Goal: Information Seeking & Learning: Learn about a topic

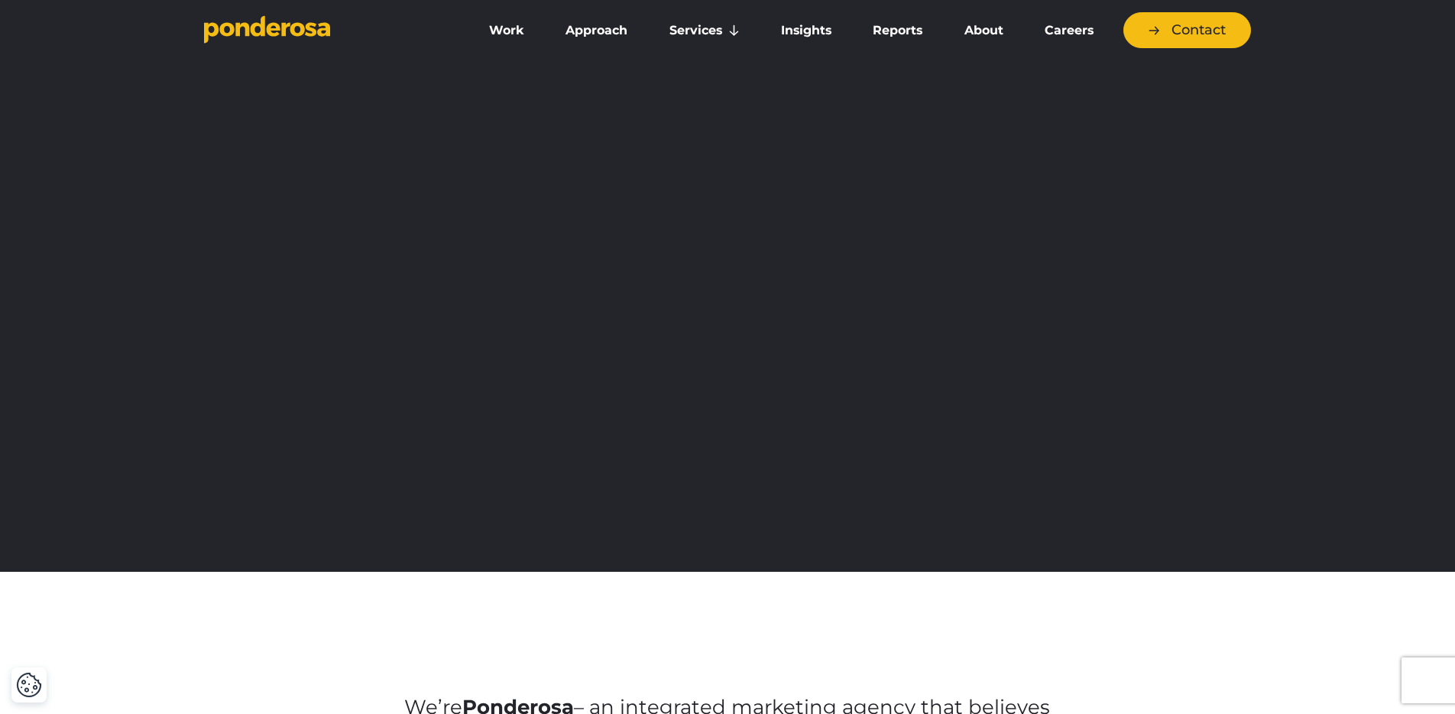
click at [817, 18] on link "Insights" at bounding box center [806, 31] width 86 height 32
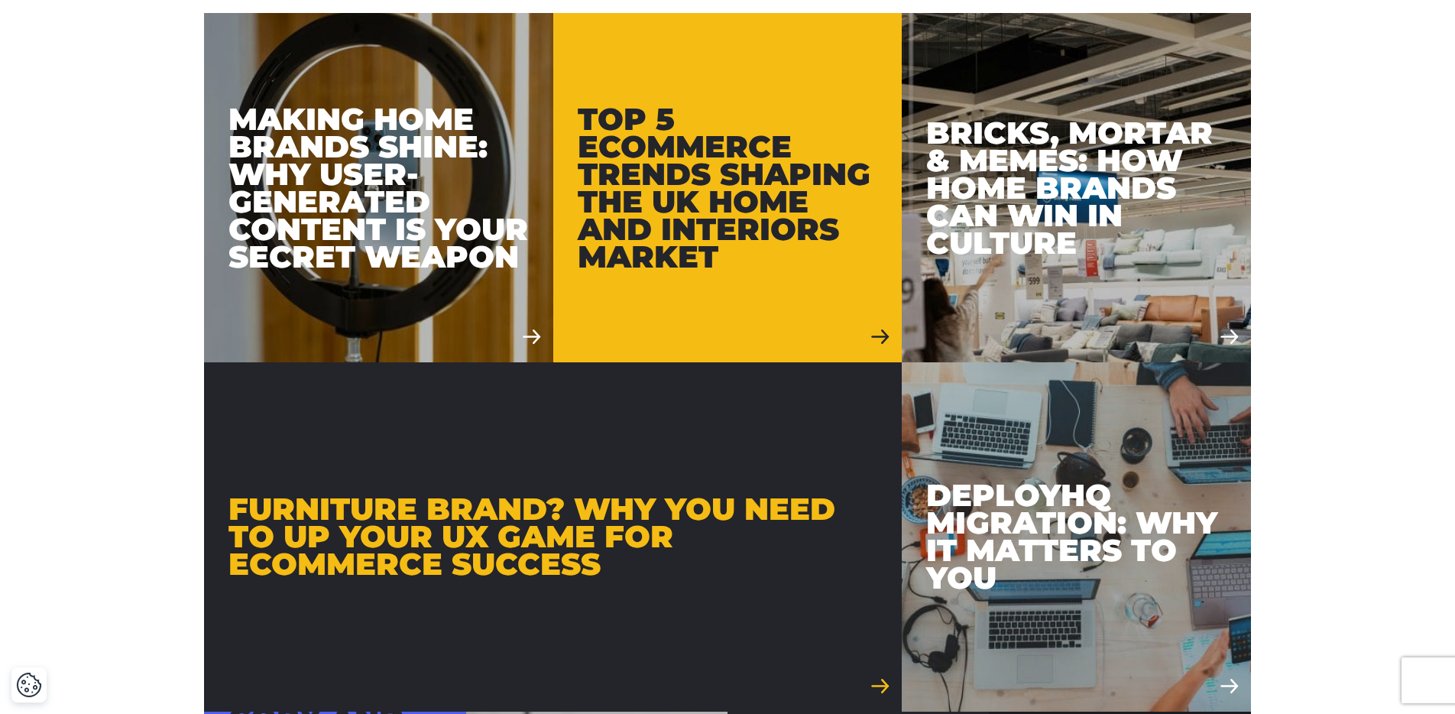
scroll to position [1003, 0]
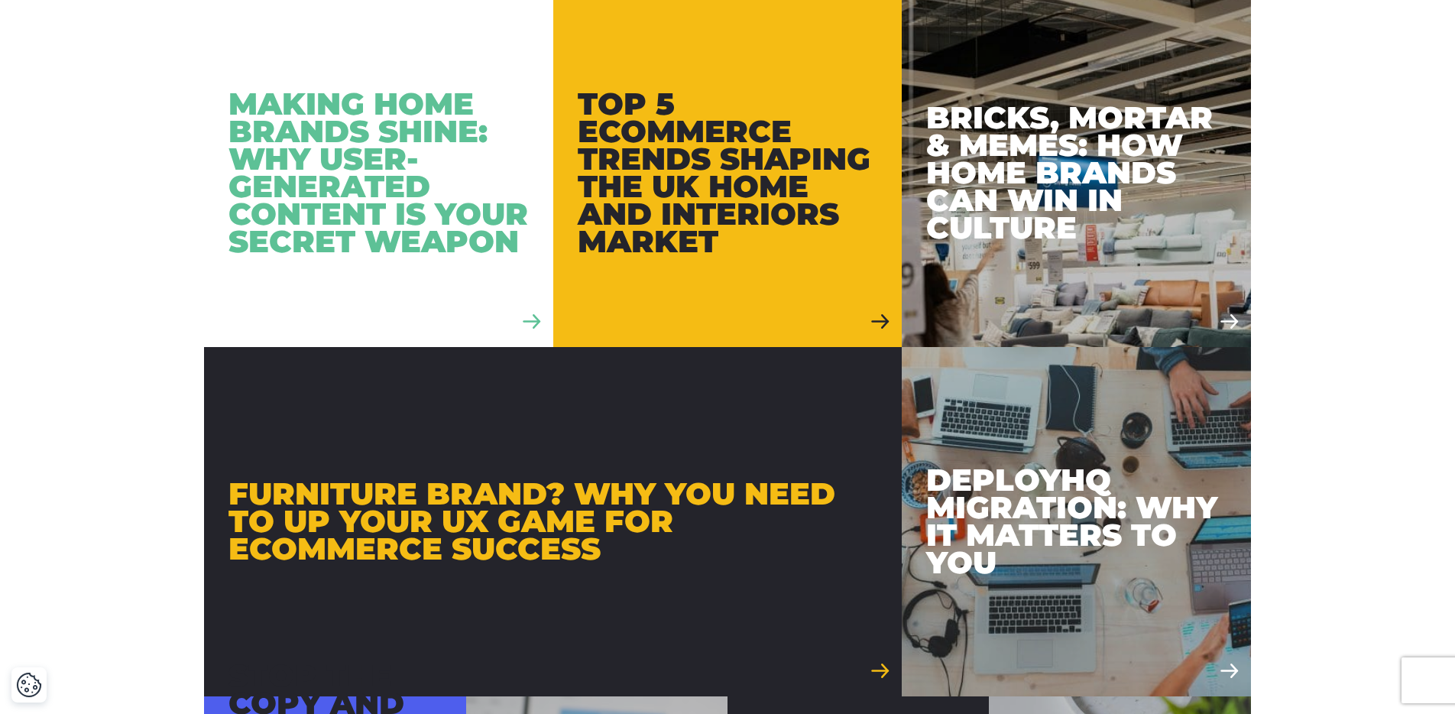
drag, startPoint x: 420, startPoint y: 219, endPoint x: 420, endPoint y: 209, distance: 9.9
click at [420, 219] on div "Making Home Brands Shine: Why User-Generated Content is Your Secret Weapon" at bounding box center [378, 172] width 300 height 165
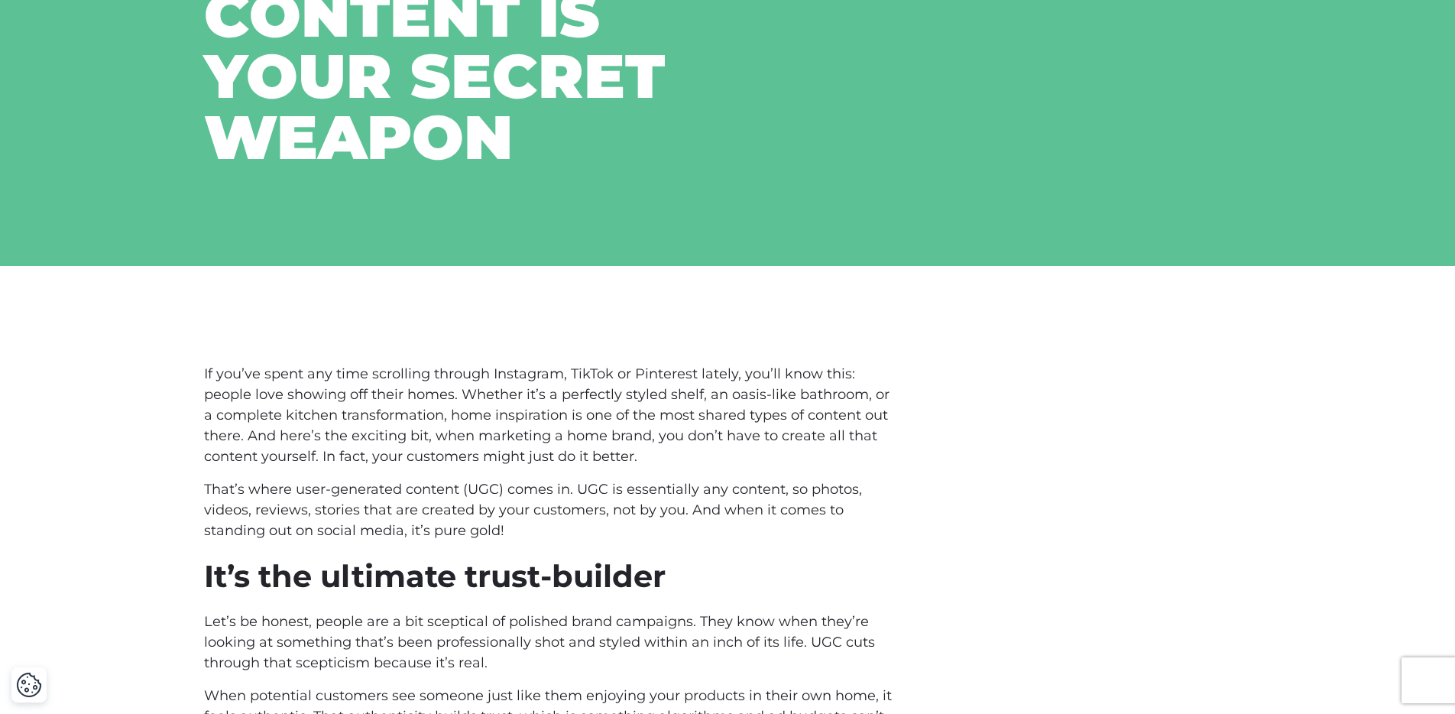
scroll to position [559, 0]
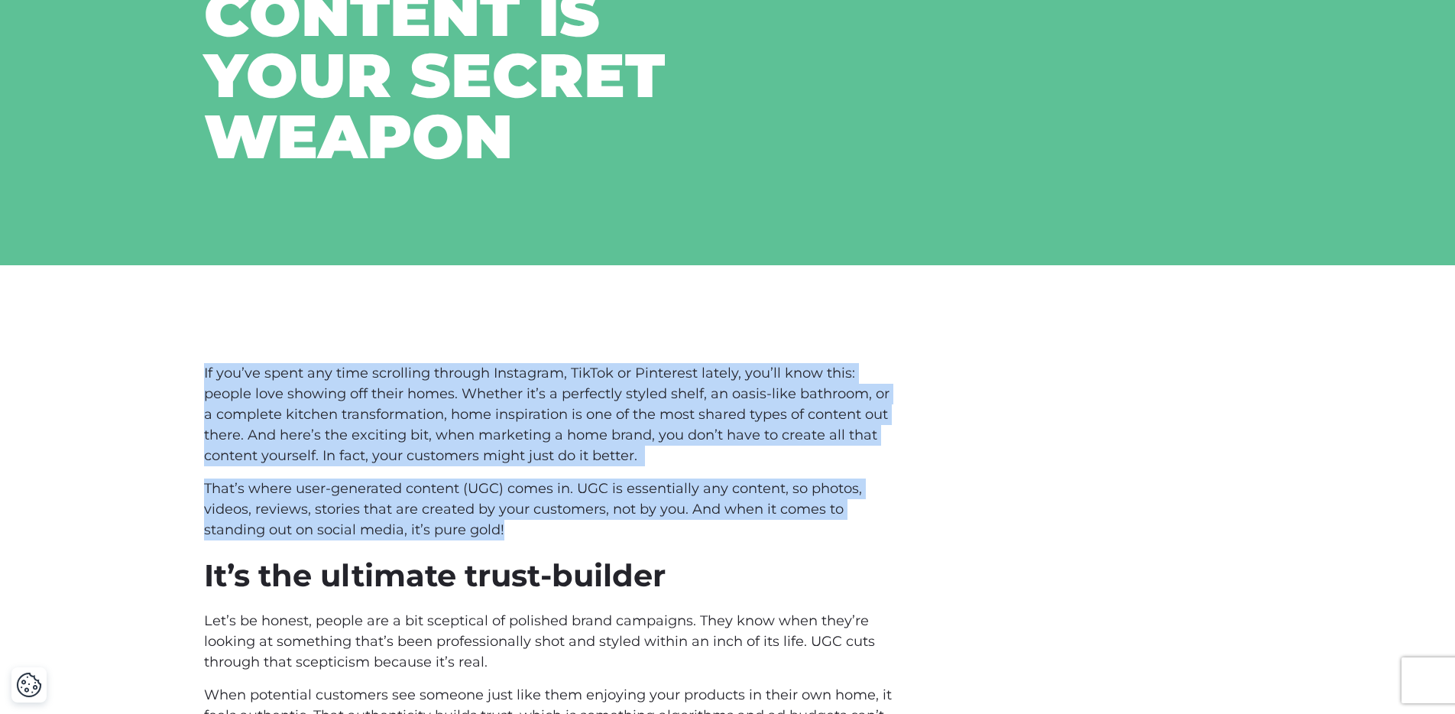
drag, startPoint x: 429, startPoint y: 411, endPoint x: 125, endPoint y: 291, distance: 326.2
copy div "If you’ve spent any time scrolling through Instagram, TikTok or Pinterest latel…"
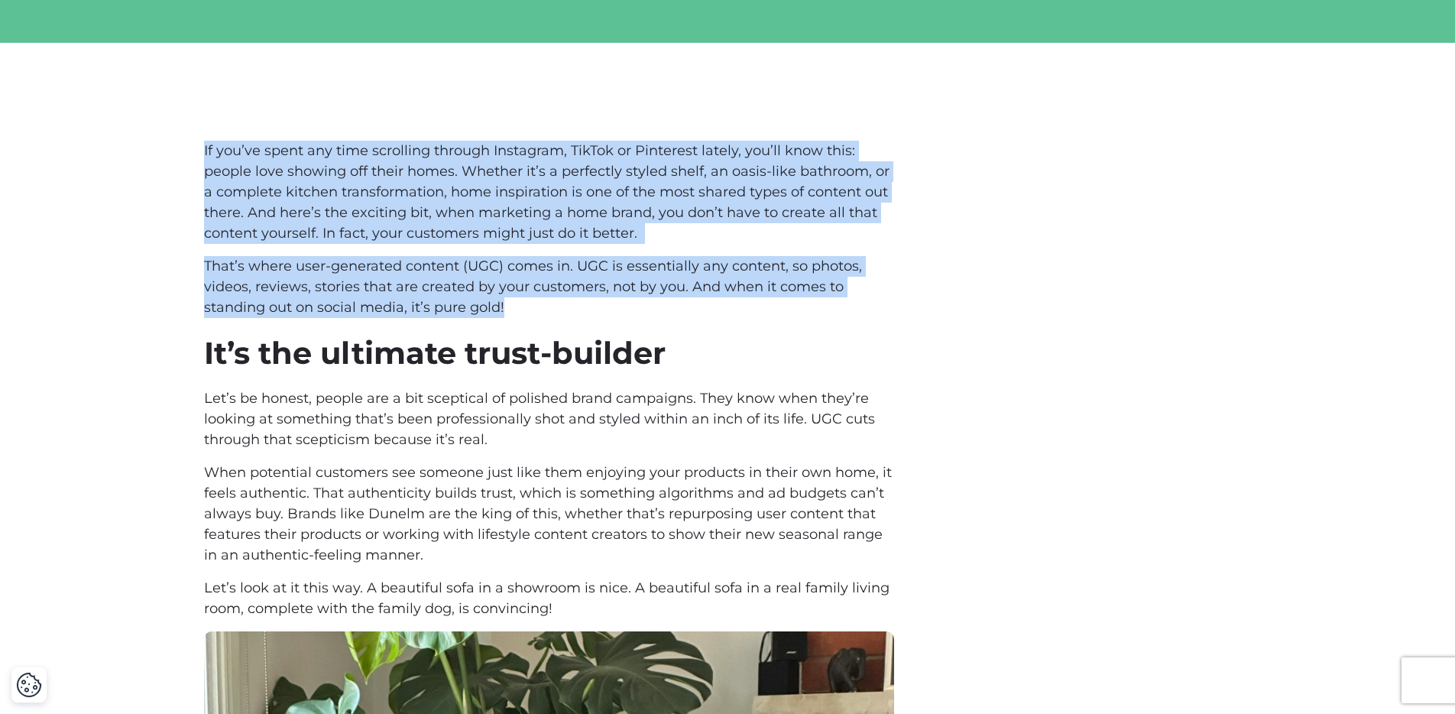
scroll to position [828, 0]
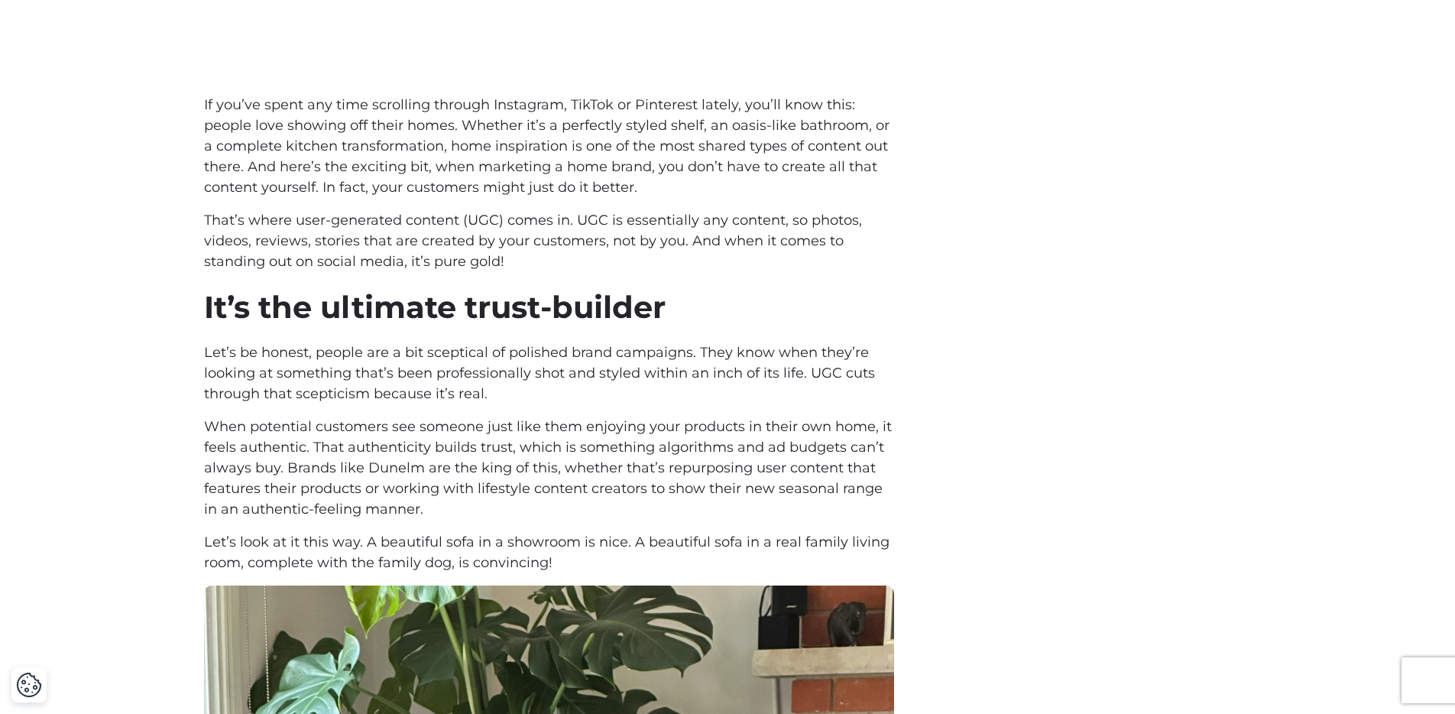
drag, startPoint x: 564, startPoint y: 449, endPoint x: 572, endPoint y: 455, distance: 10.9
click at [564, 448] on p "When potential customers see someone just like them enjoying your products in t…" at bounding box center [549, 467] width 690 height 103
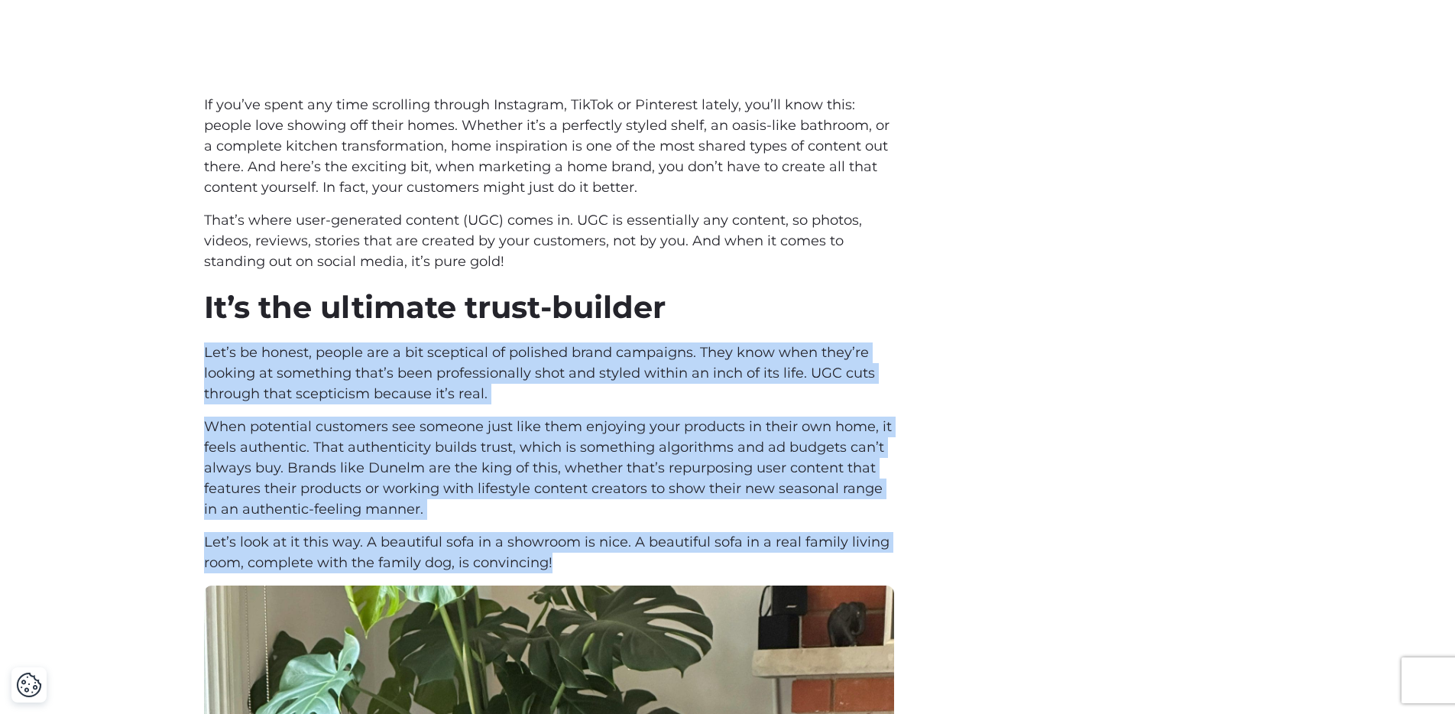
drag, startPoint x: 573, startPoint y: 494, endPoint x: 204, endPoint y: 291, distance: 421.4
copy div "Let’s be honest, people are a bit sceptical of polished brand campaigns. They k…"
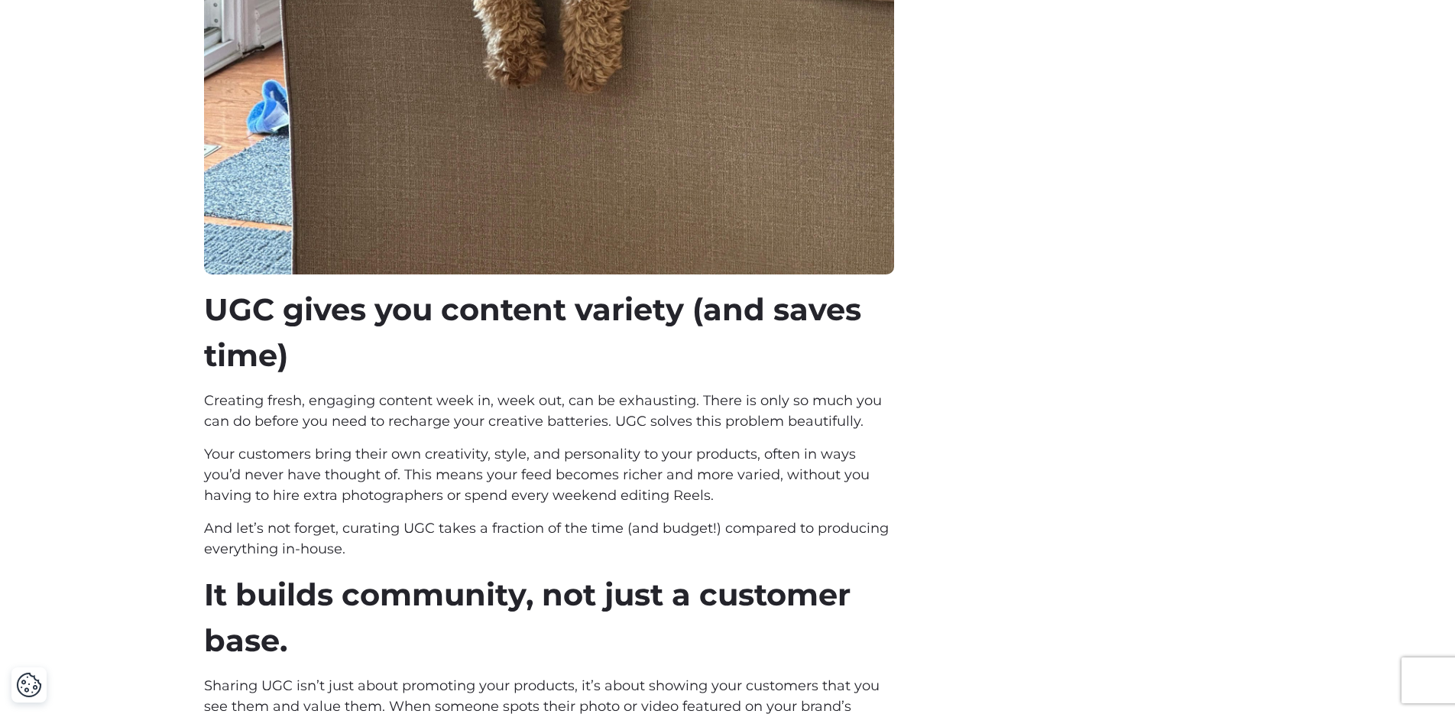
scroll to position [2061, 0]
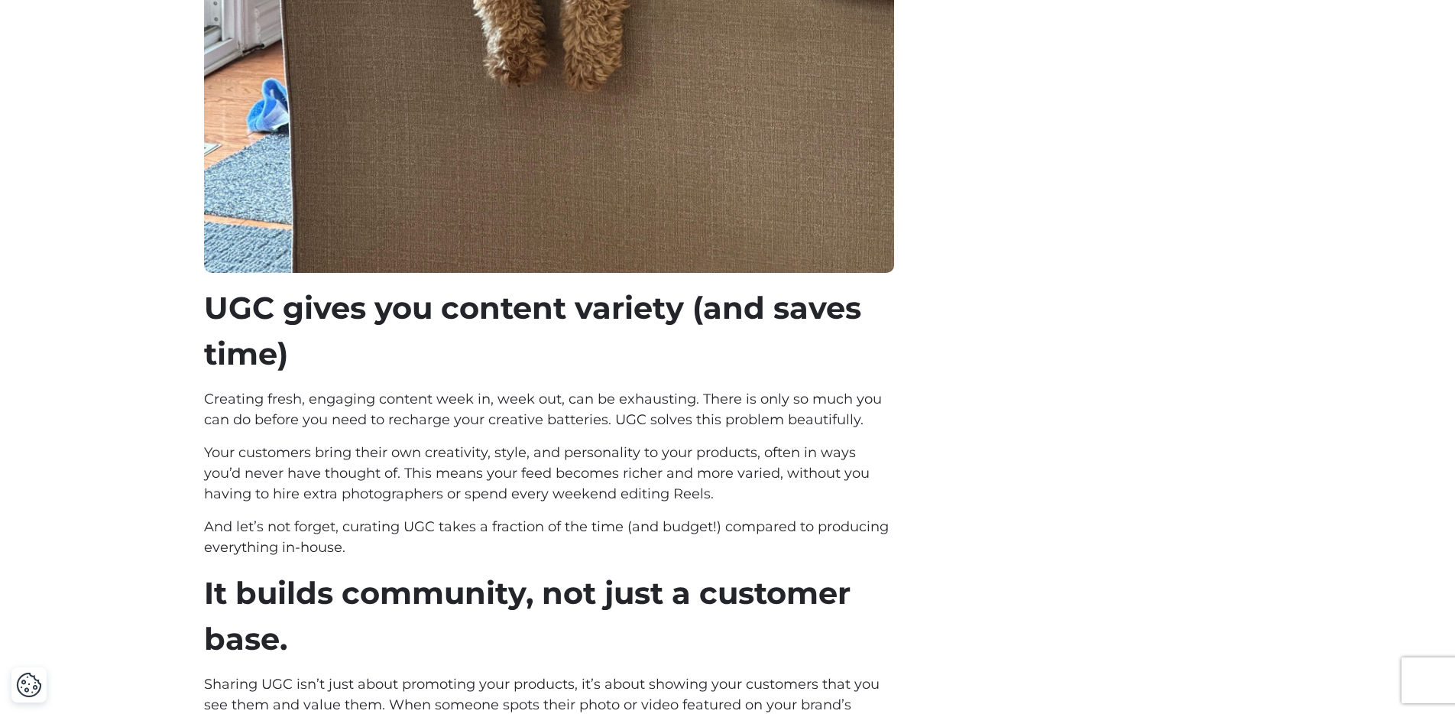
click at [286, 285] on h3 "UGC gives you content variety (and saves time)" at bounding box center [549, 331] width 690 height 92
click at [292, 289] on span "UGC gives you content variety (and saves time)" at bounding box center [532, 330] width 657 height 83
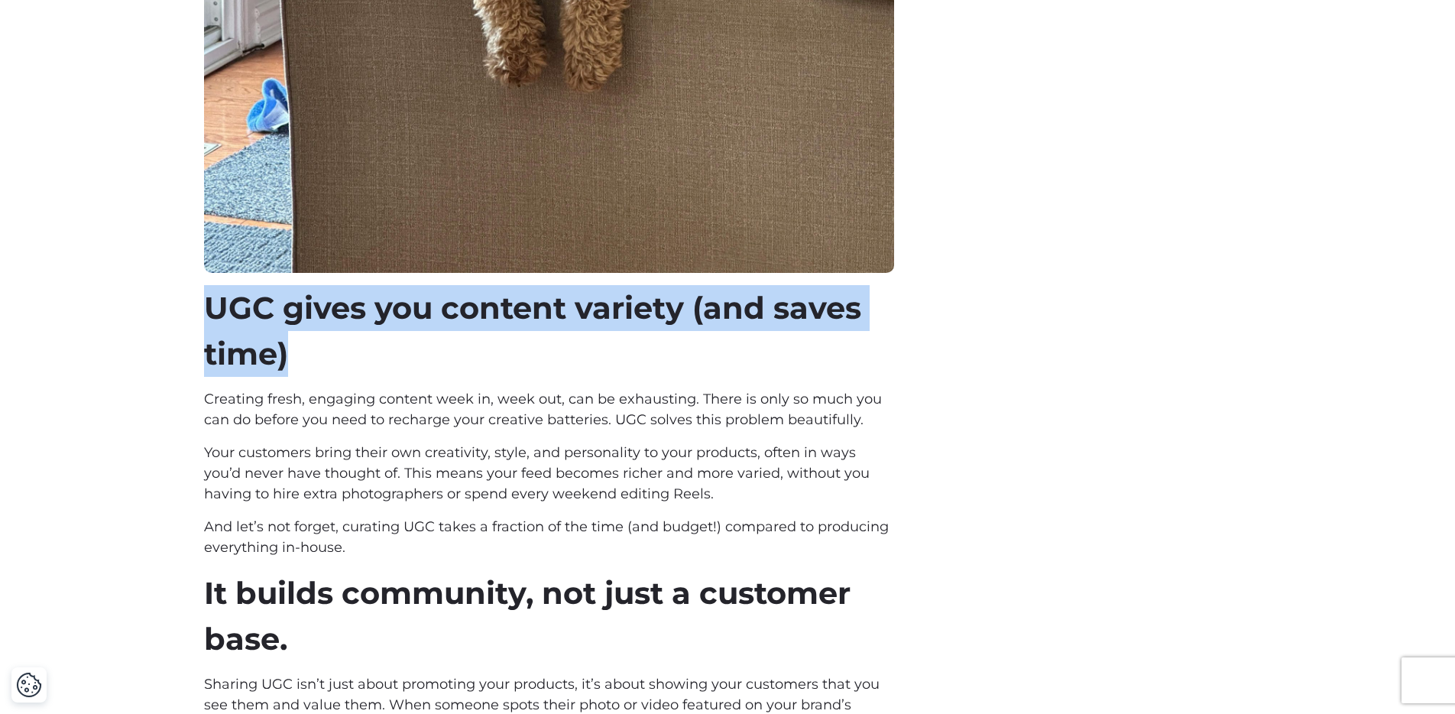
click at [292, 289] on span "UGC gives you content variety (and saves time)" at bounding box center [532, 330] width 657 height 83
copy div "UGC gives you content variety (and saves time)"
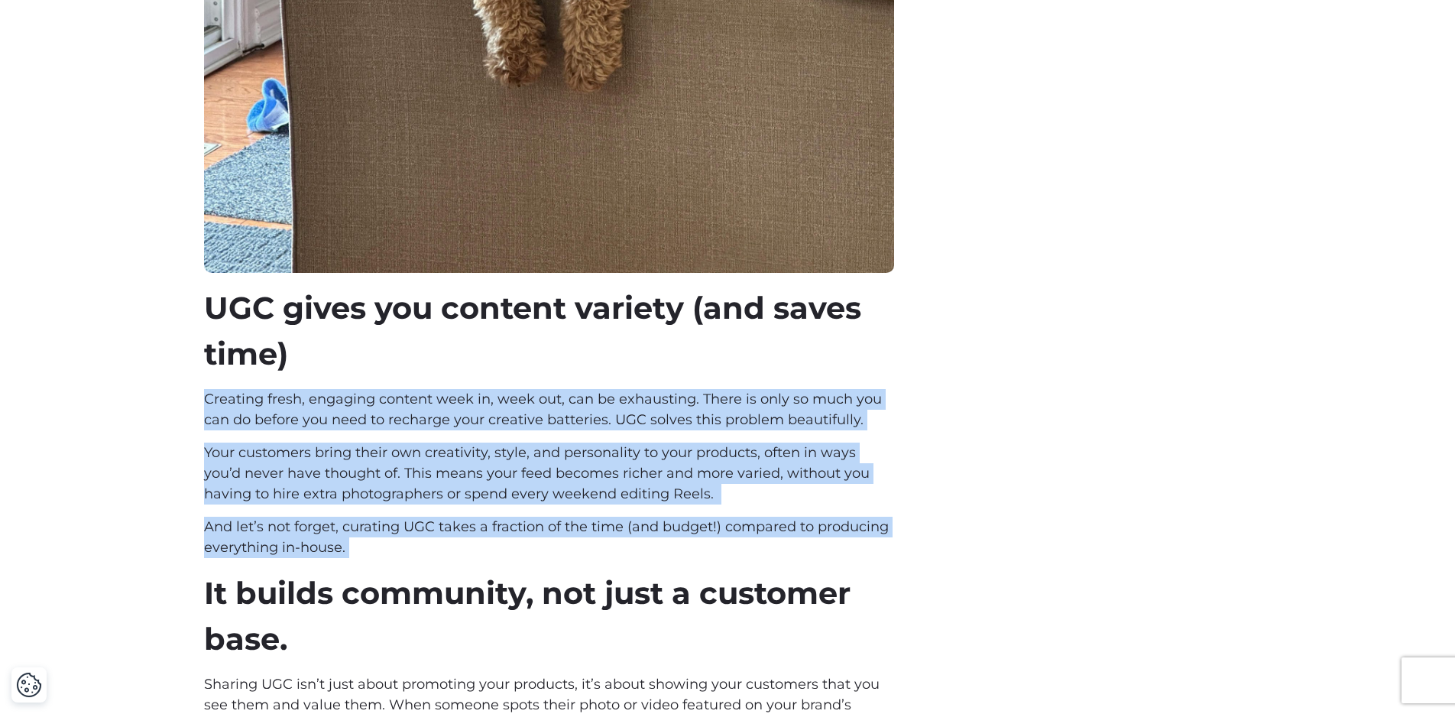
drag, startPoint x: 374, startPoint y: 491, endPoint x: 198, endPoint y: 339, distance: 233.0
copy div "Creating fresh, engaging content week in, week out, can be exhausting. There is…"
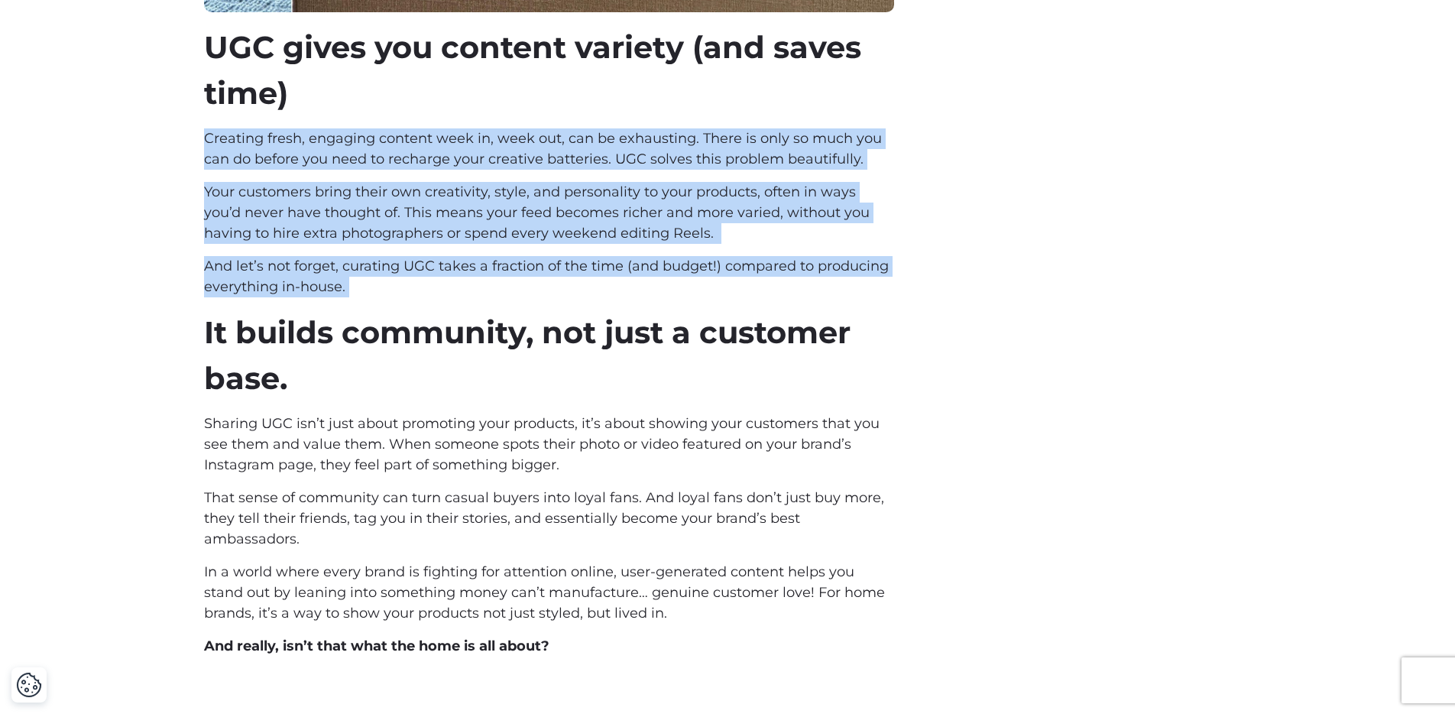
scroll to position [2322, 0]
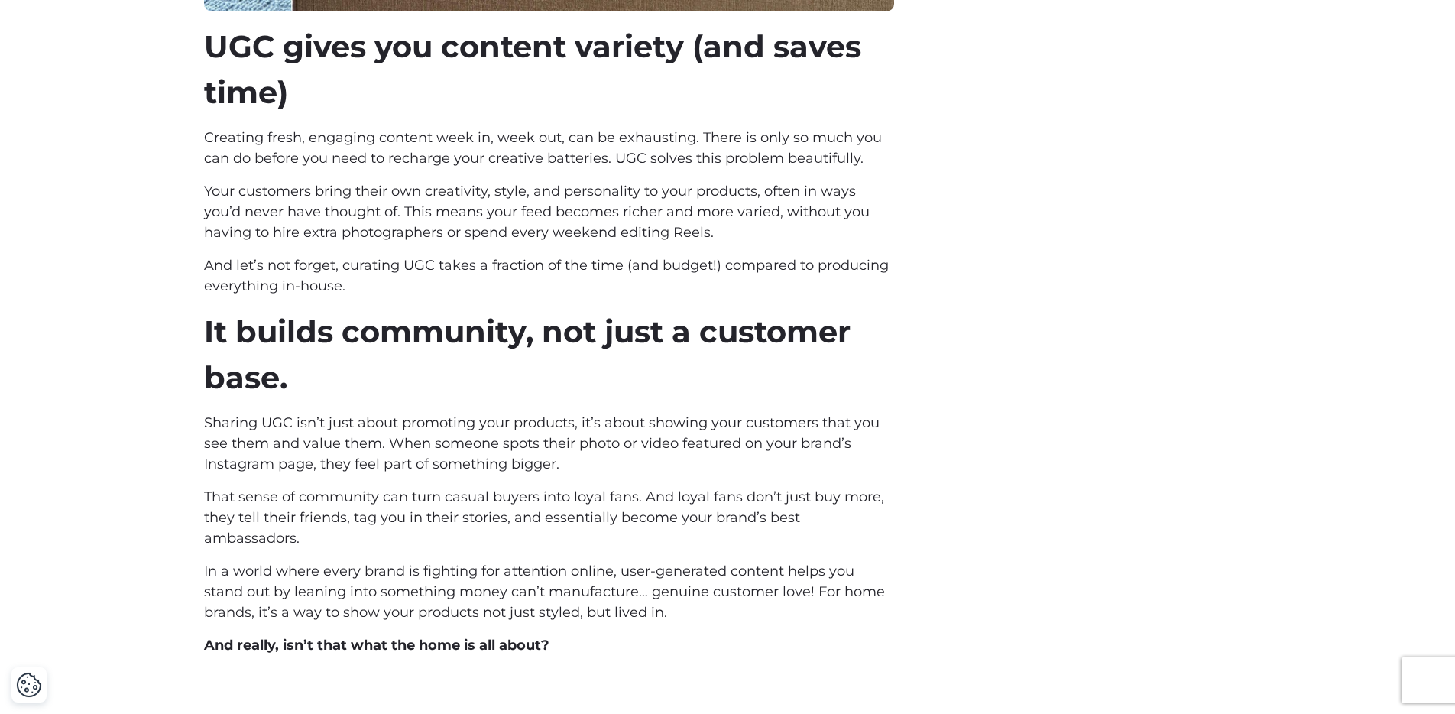
click at [459, 309] on h3 "It builds community, not just a customer base." at bounding box center [549, 355] width 690 height 92
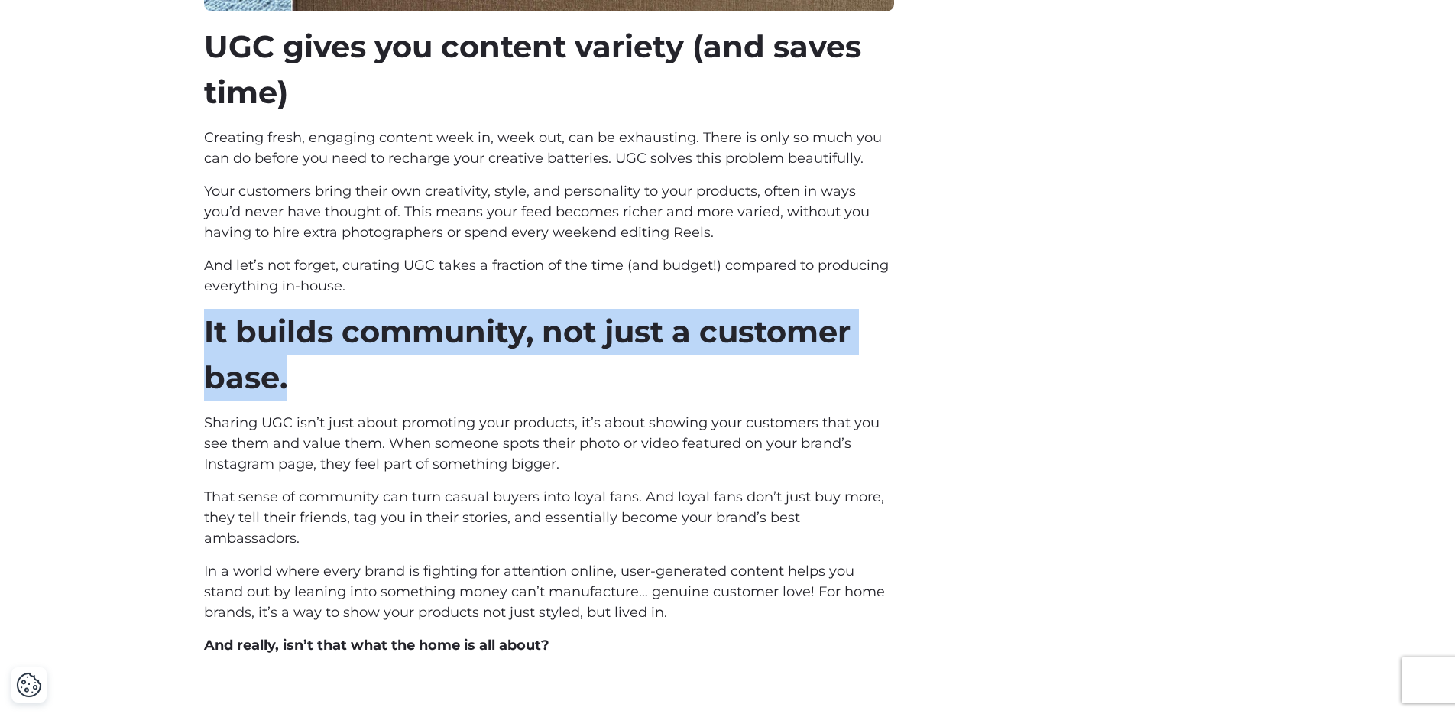
click at [459, 309] on h3 "It builds community, not just a customer base." at bounding box center [549, 355] width 690 height 92
copy div "It builds community, not just a customer base."
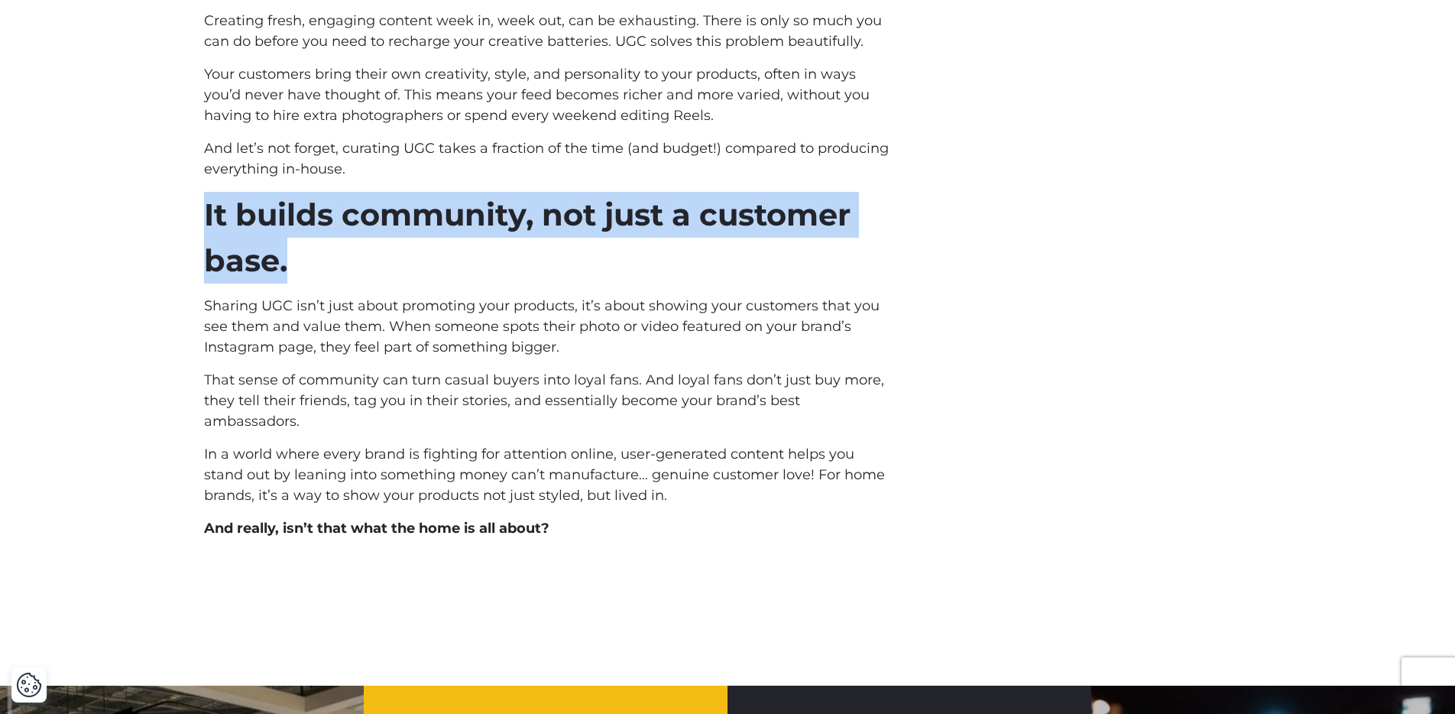
scroll to position [2430, 0]
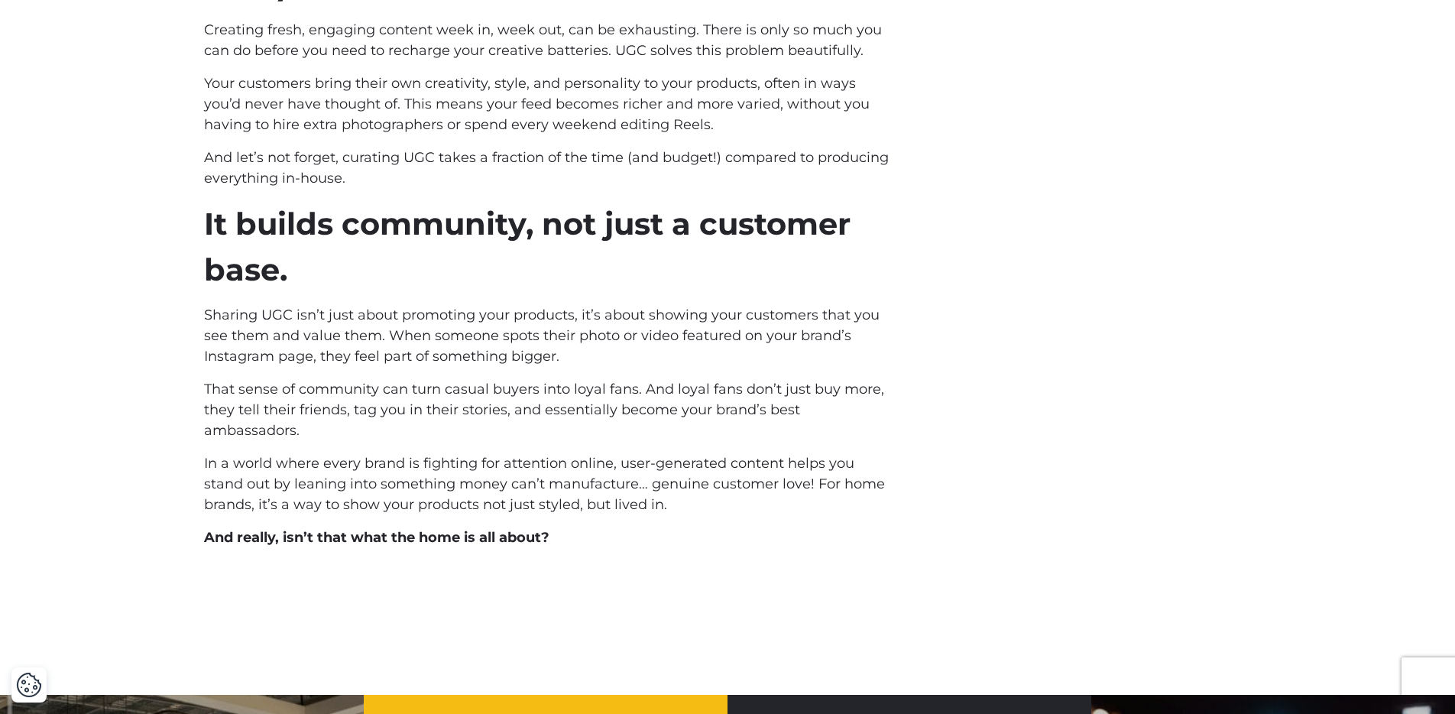
click at [665, 455] on span "In a world where every brand is fighting for attention online, user-generated c…" at bounding box center [544, 484] width 681 height 58
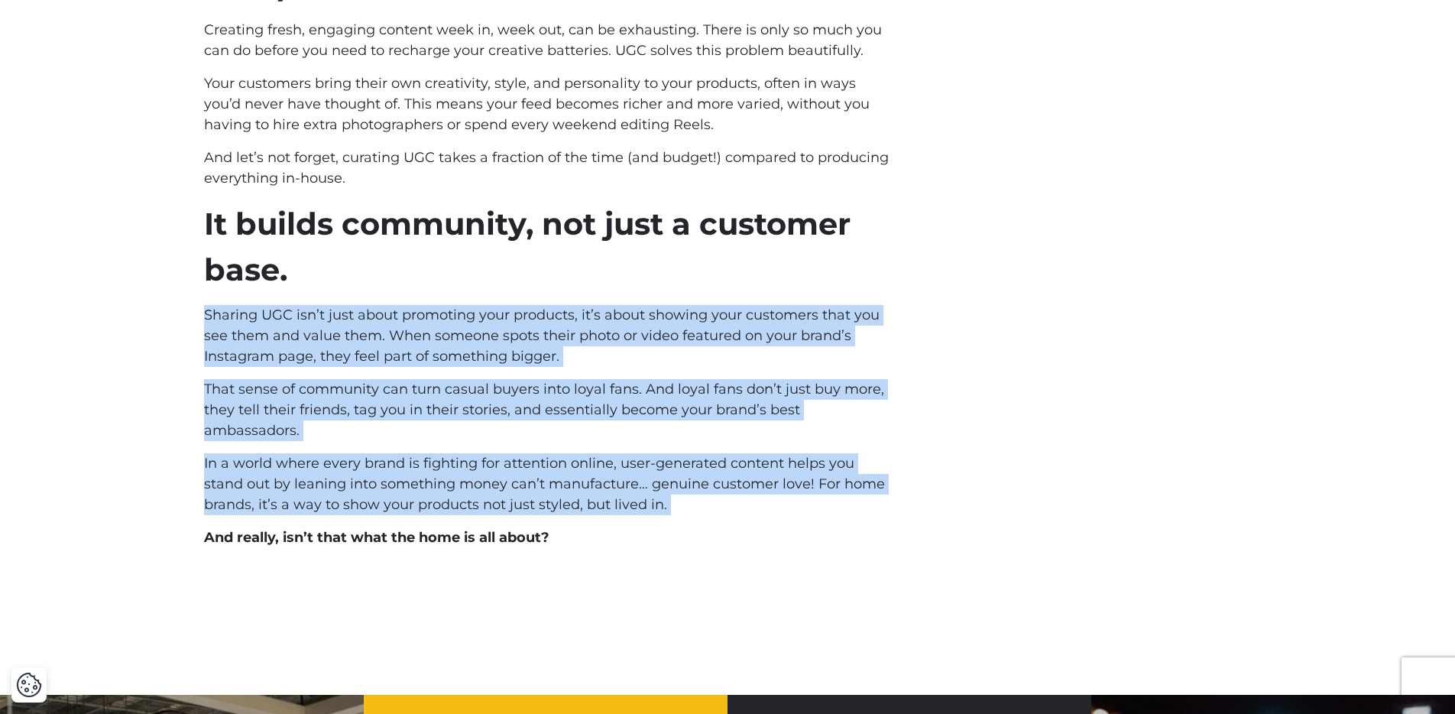
drag, startPoint x: 674, startPoint y: 447, endPoint x: 205, endPoint y: 252, distance: 508.1
copy div "Sharing UGC isn’t just about promoting your products, it’s about showing your c…"
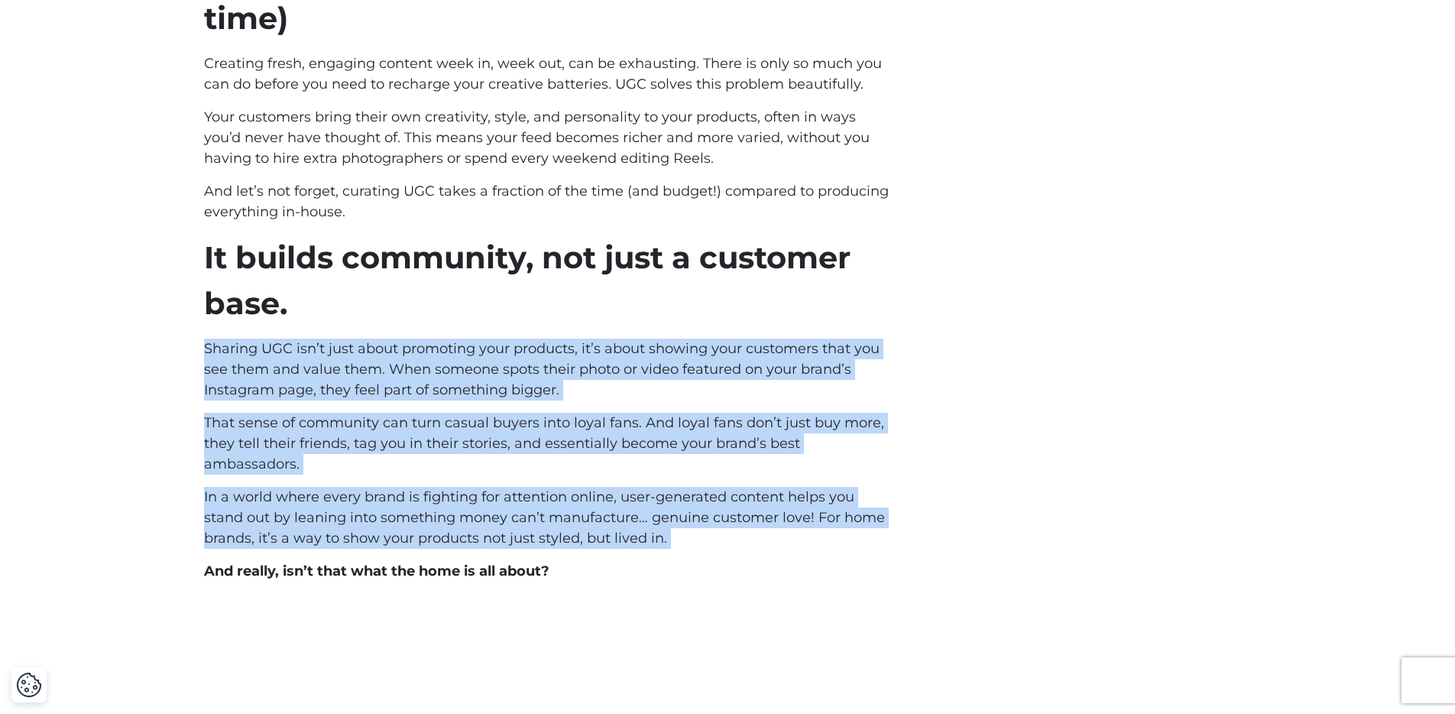
scroll to position [2142, 0]
